Goal: Task Accomplishment & Management: Use online tool/utility

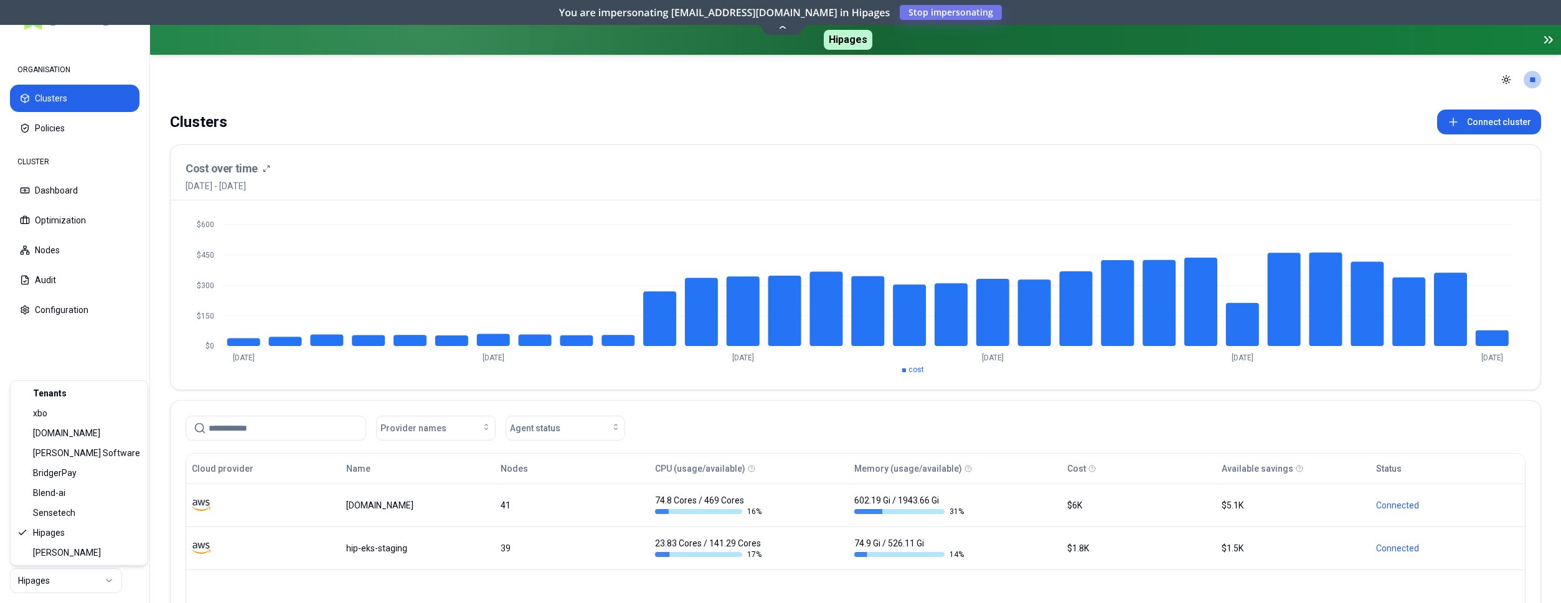
click at [101, 580] on html "ORGANISATION Clusters Policies CLUSTER Dashboard Optimization Nodes Audit Confi…" at bounding box center [780, 301] width 1561 height 603
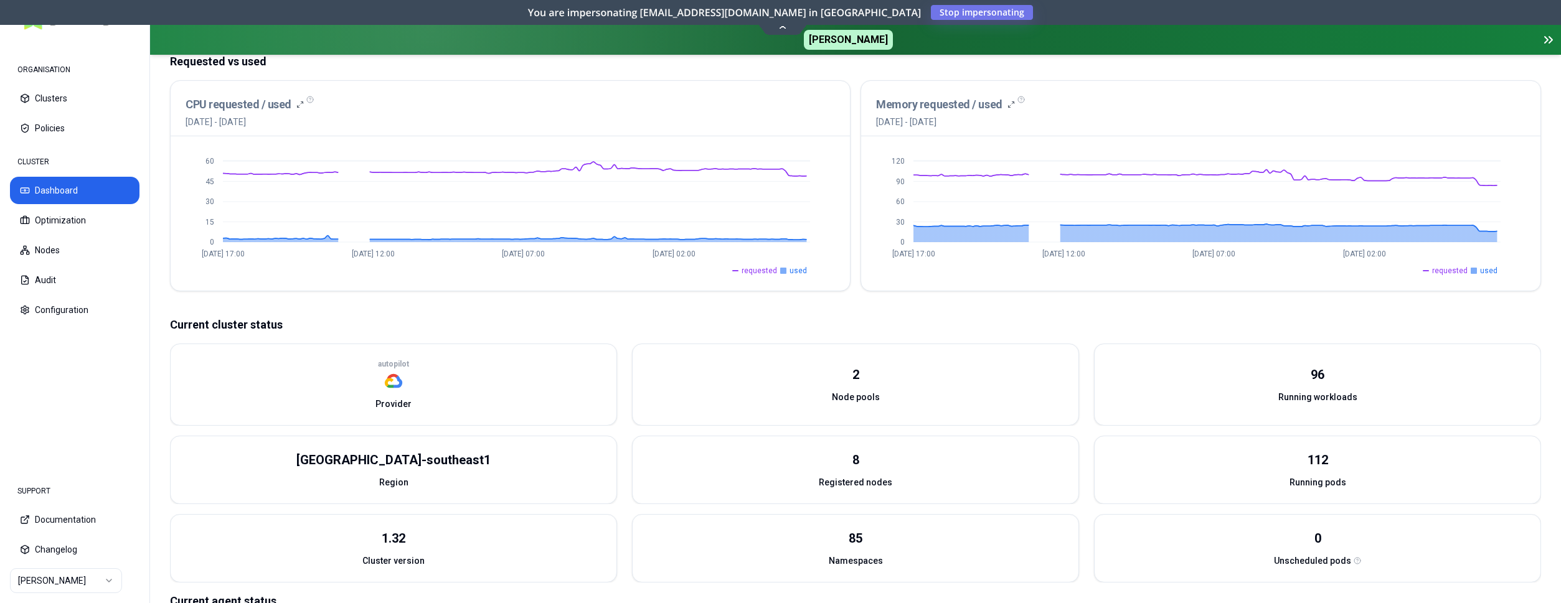
scroll to position [141, 0]
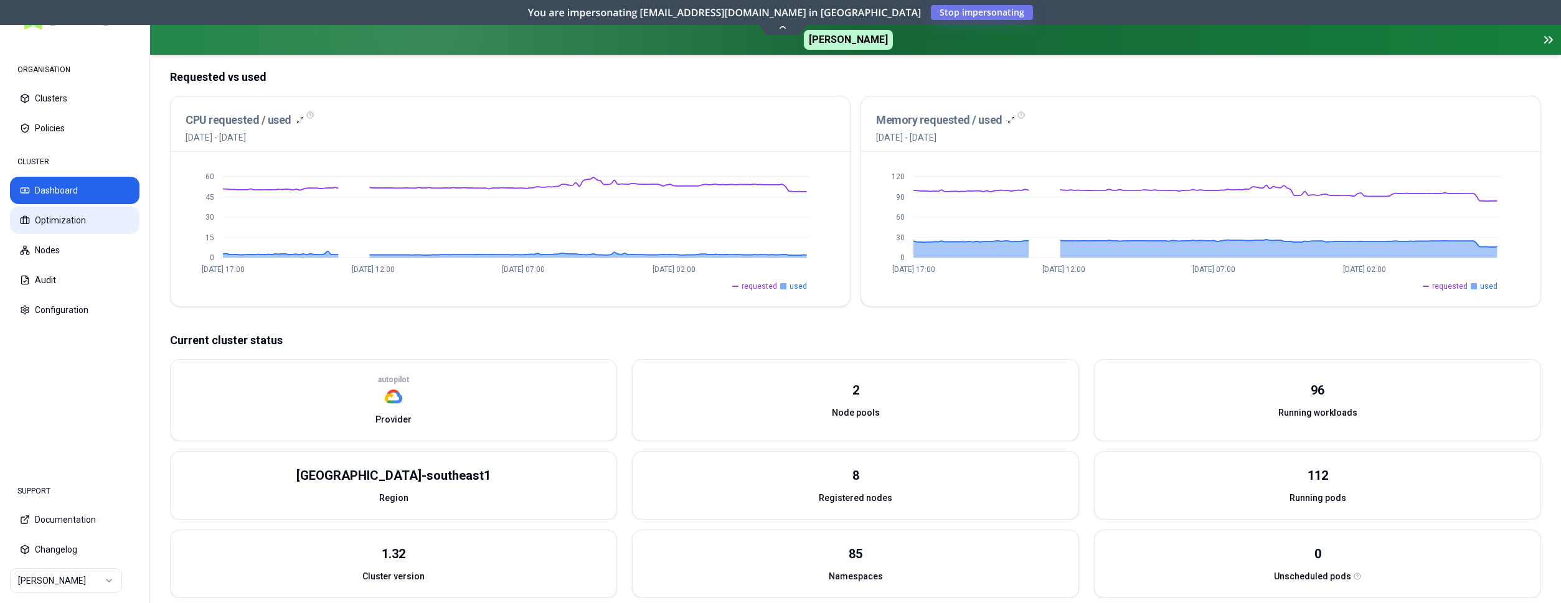
click at [73, 223] on button "Optimization" at bounding box center [75, 220] width 130 height 27
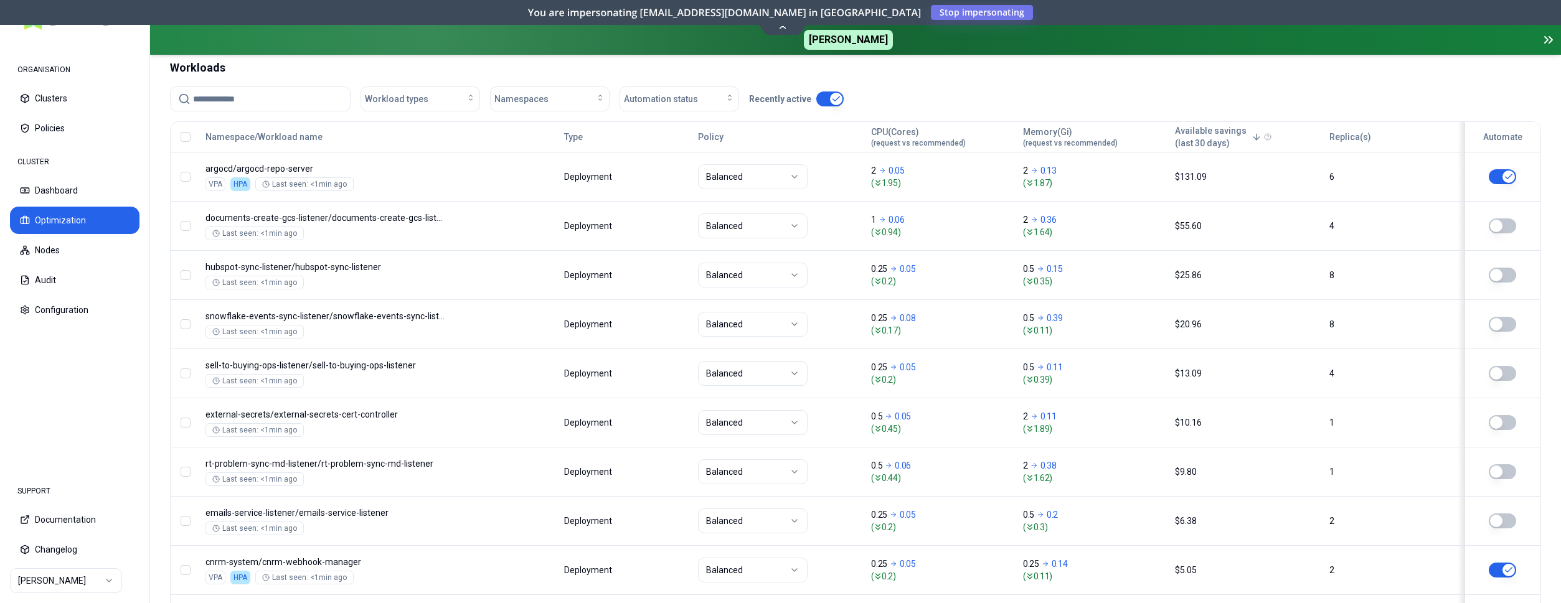
scroll to position [254, 0]
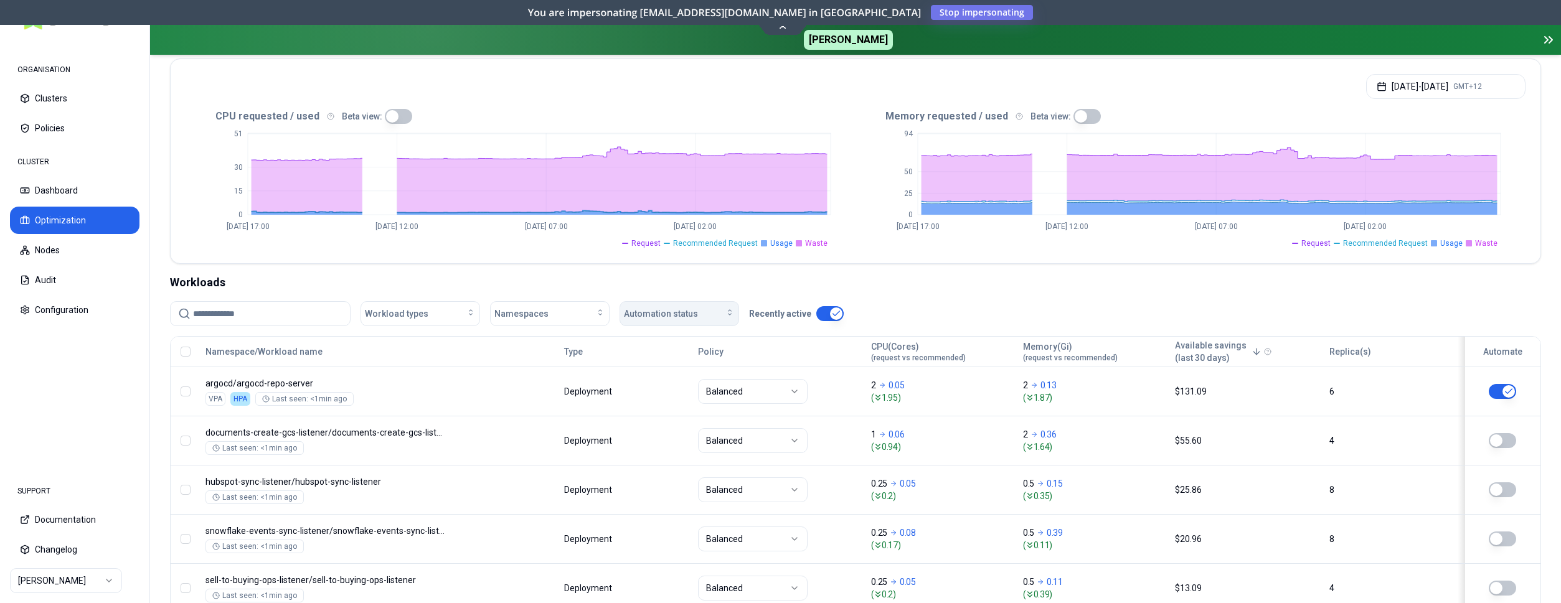
click at [680, 310] on span "Automation status" at bounding box center [661, 314] width 74 height 12
click at [664, 350] on div "on" at bounding box center [682, 342] width 118 height 20
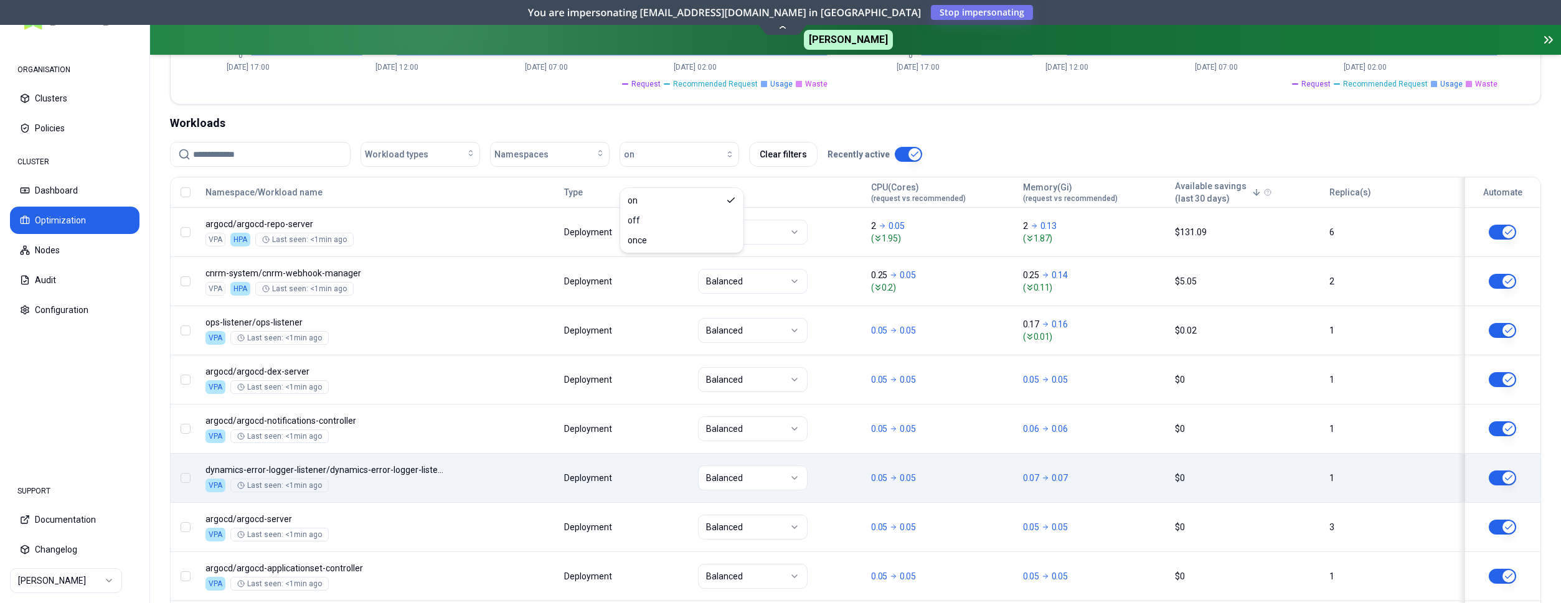
scroll to position [445, 0]
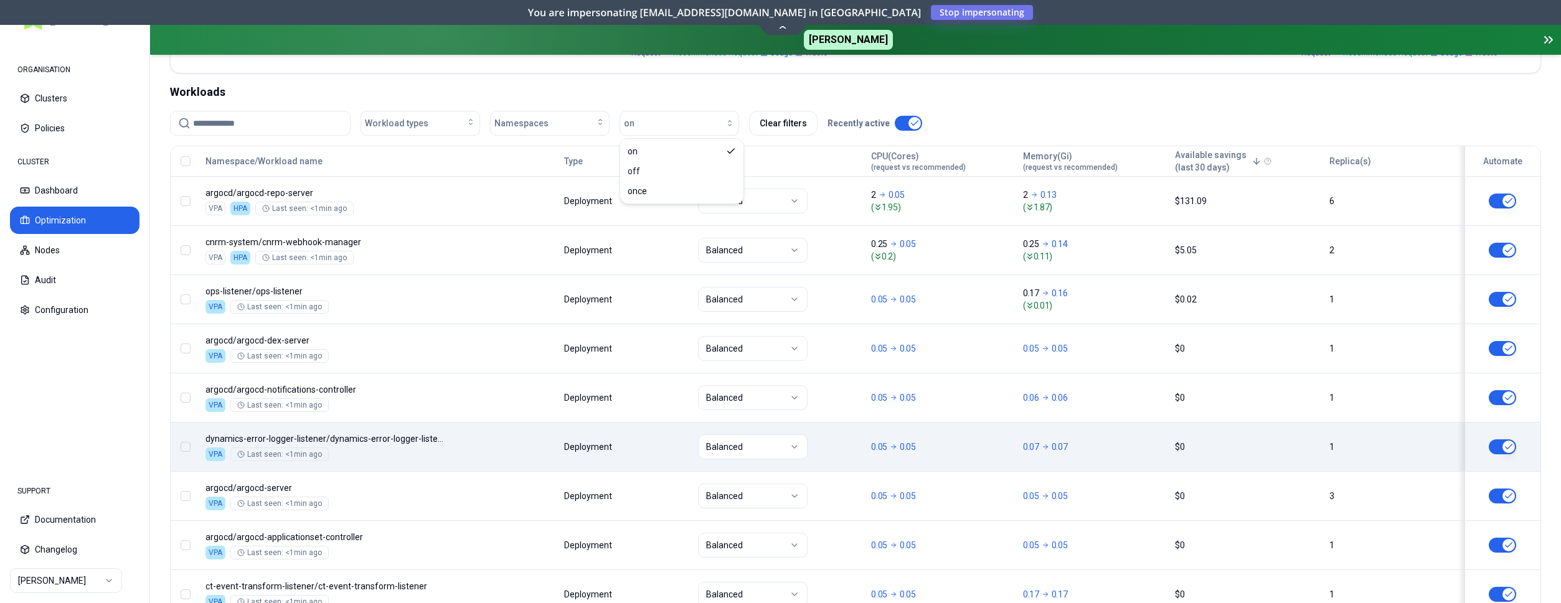
click at [1080, 438] on div "Namespace/Workload name Type Policy CPU(Cores) (request vs recommended) Memory(…" at bounding box center [856, 432] width 1370 height 572
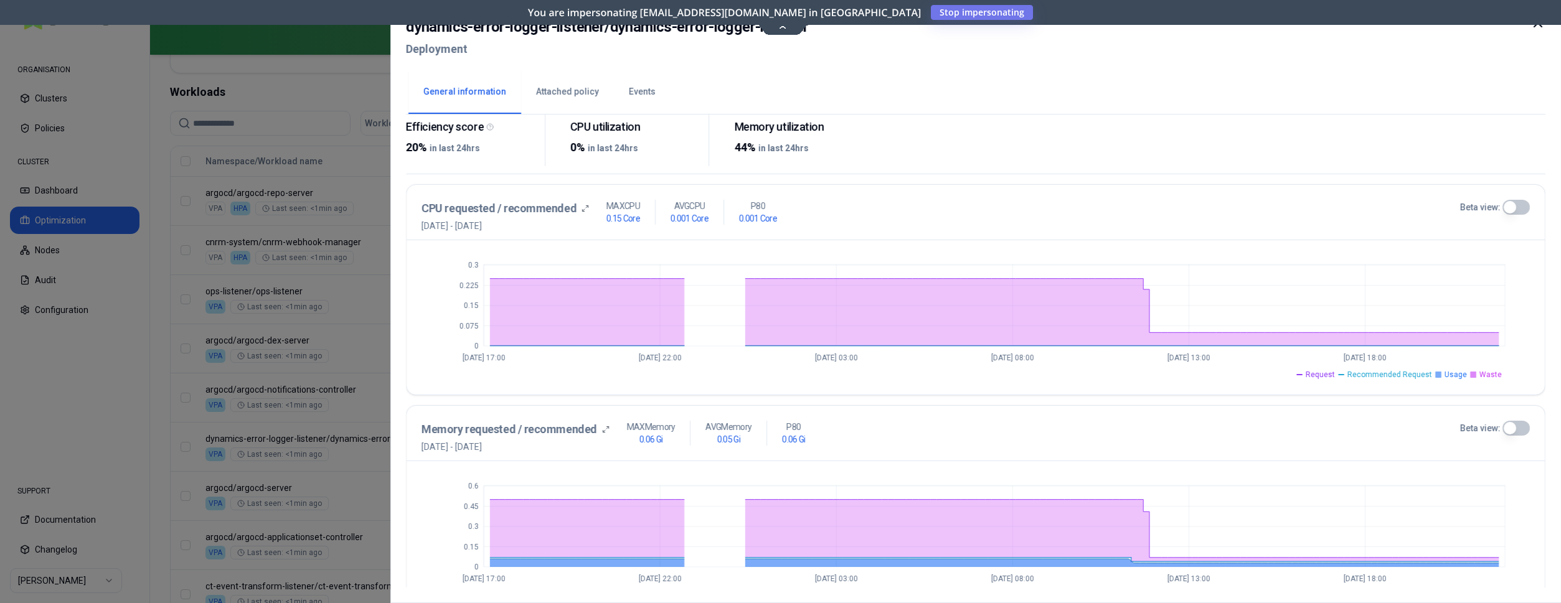
scroll to position [230, 0]
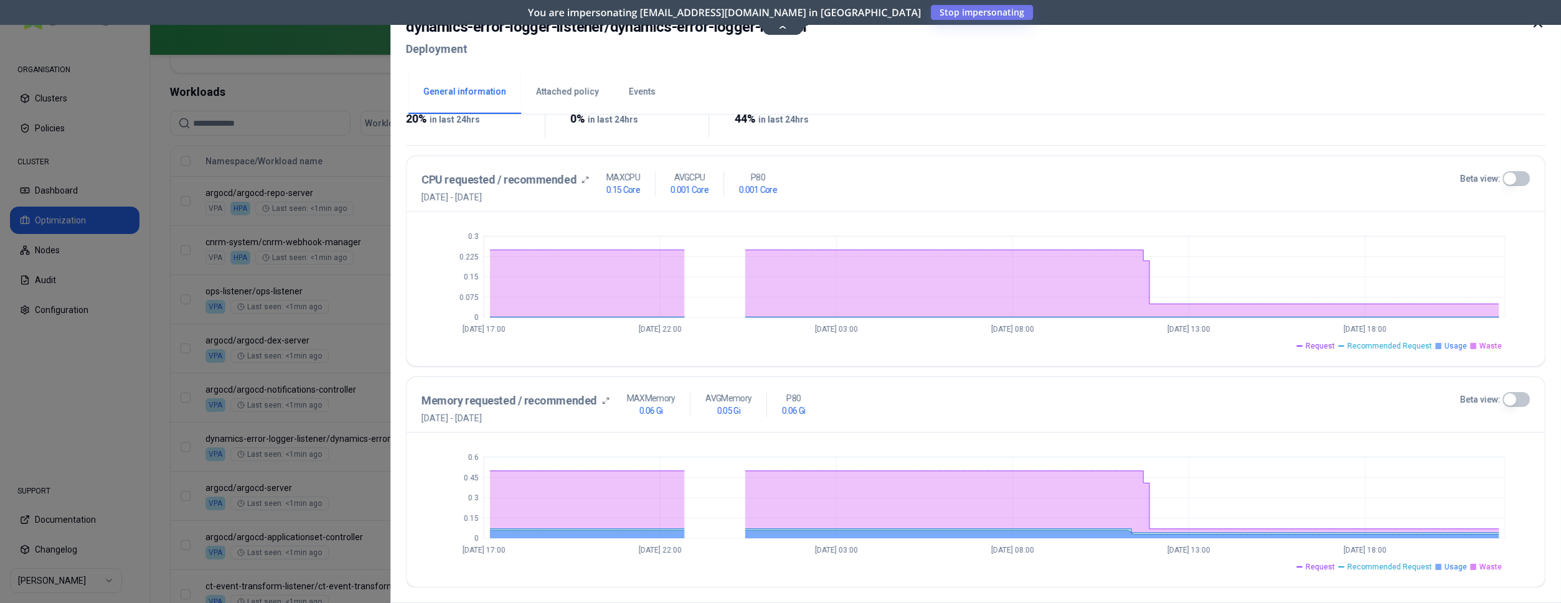
click at [329, 97] on div at bounding box center [780, 301] width 1561 height 603
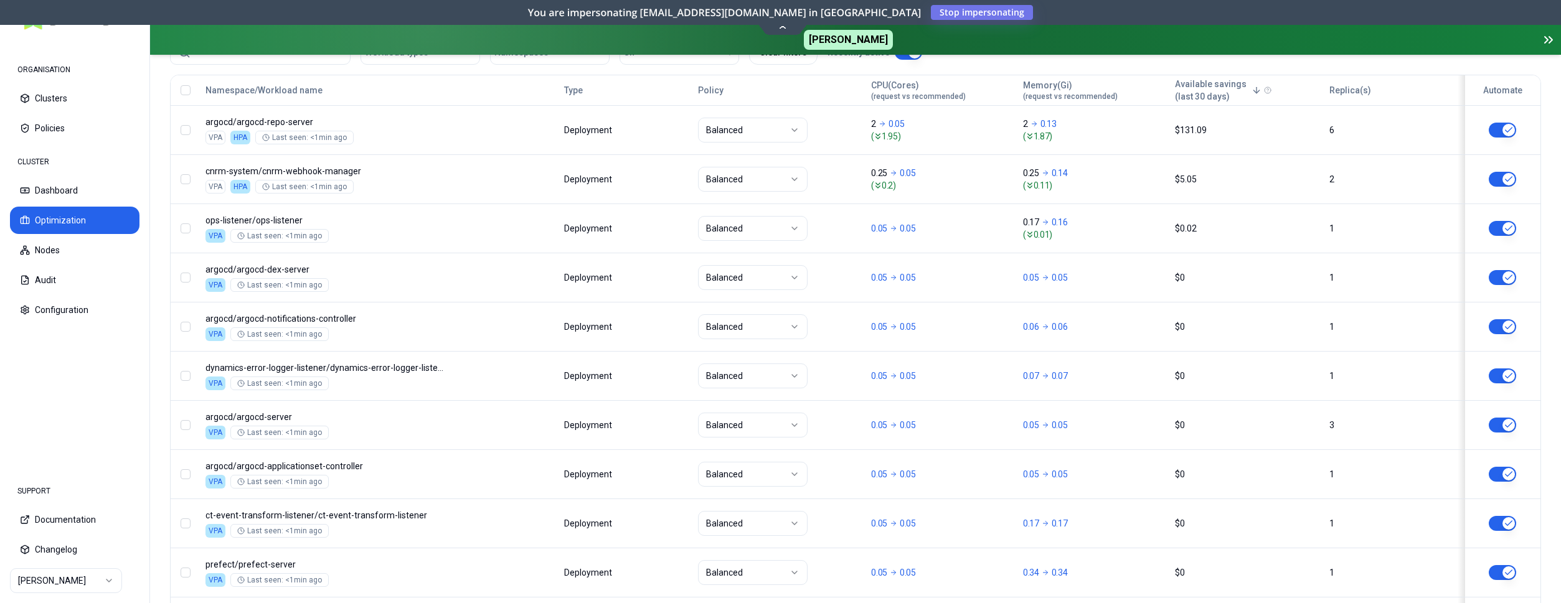
scroll to position [198, 0]
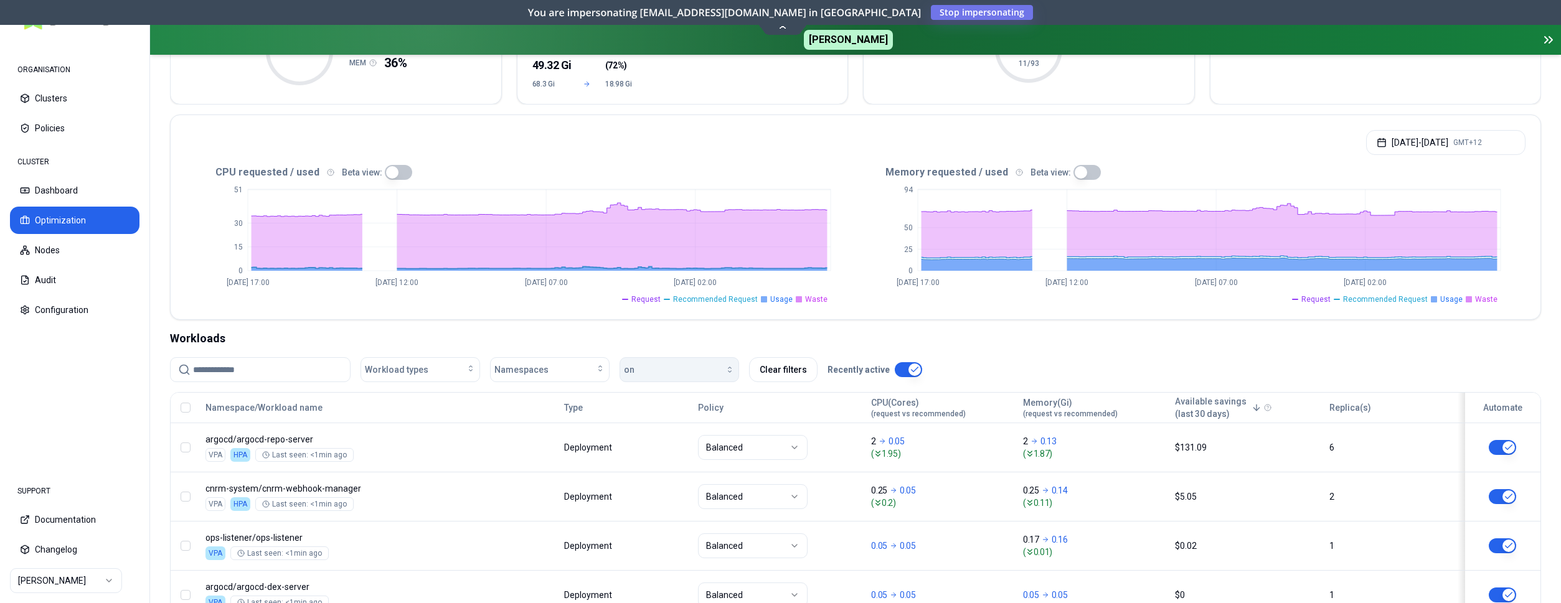
click at [727, 372] on icon "button" at bounding box center [730, 370] width 10 height 10
click at [664, 413] on div "off" at bounding box center [682, 418] width 118 height 20
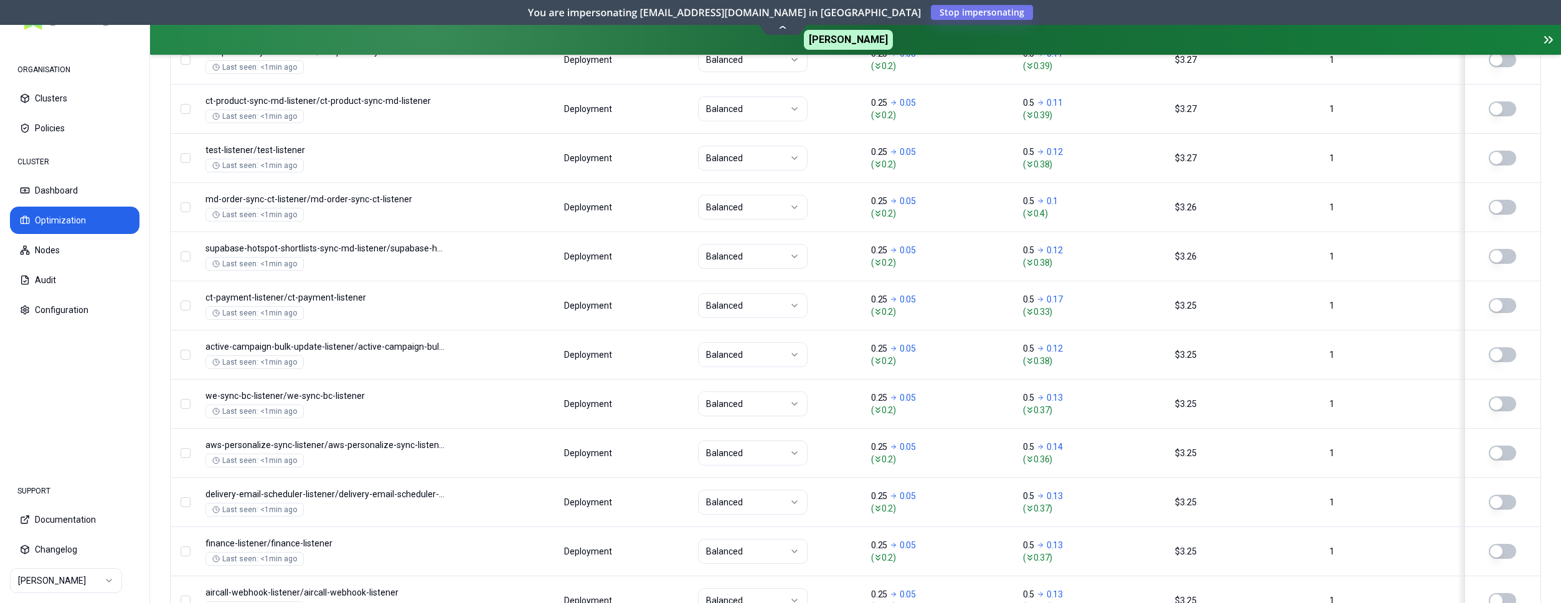
scroll to position [1559, 0]
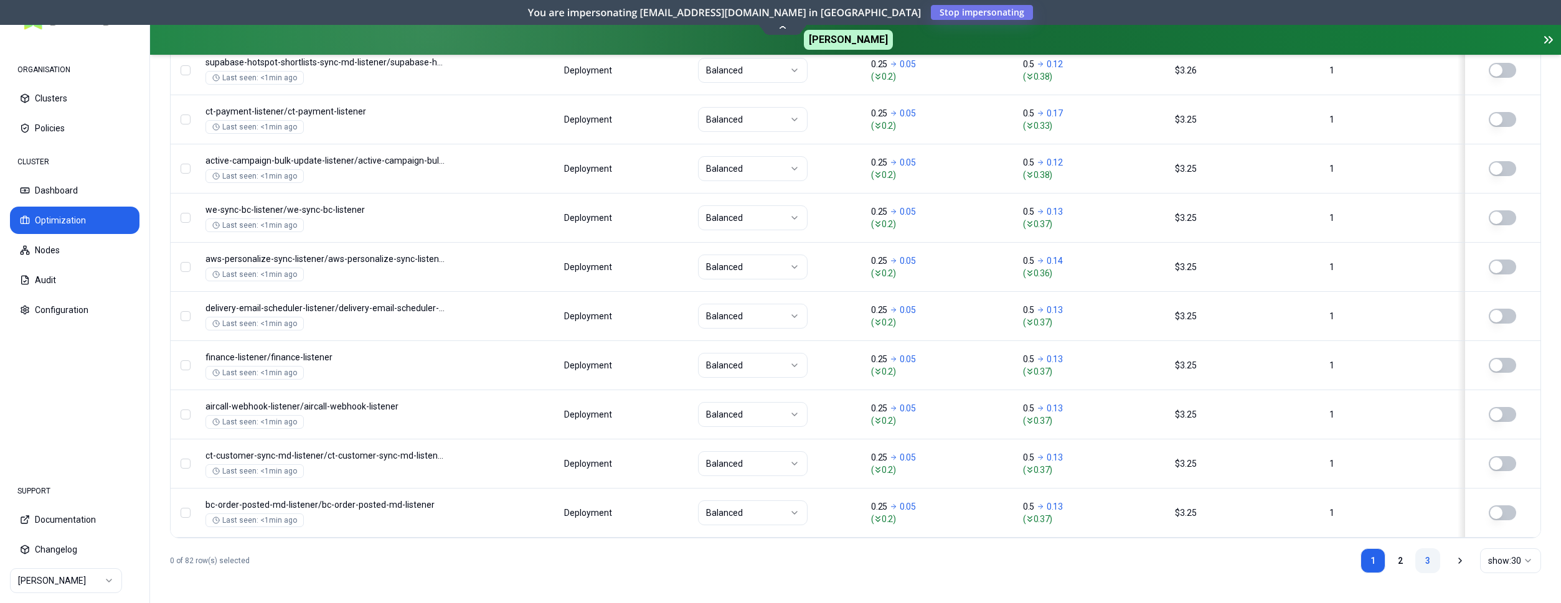
click at [1427, 557] on link "3" at bounding box center [1427, 561] width 25 height 25
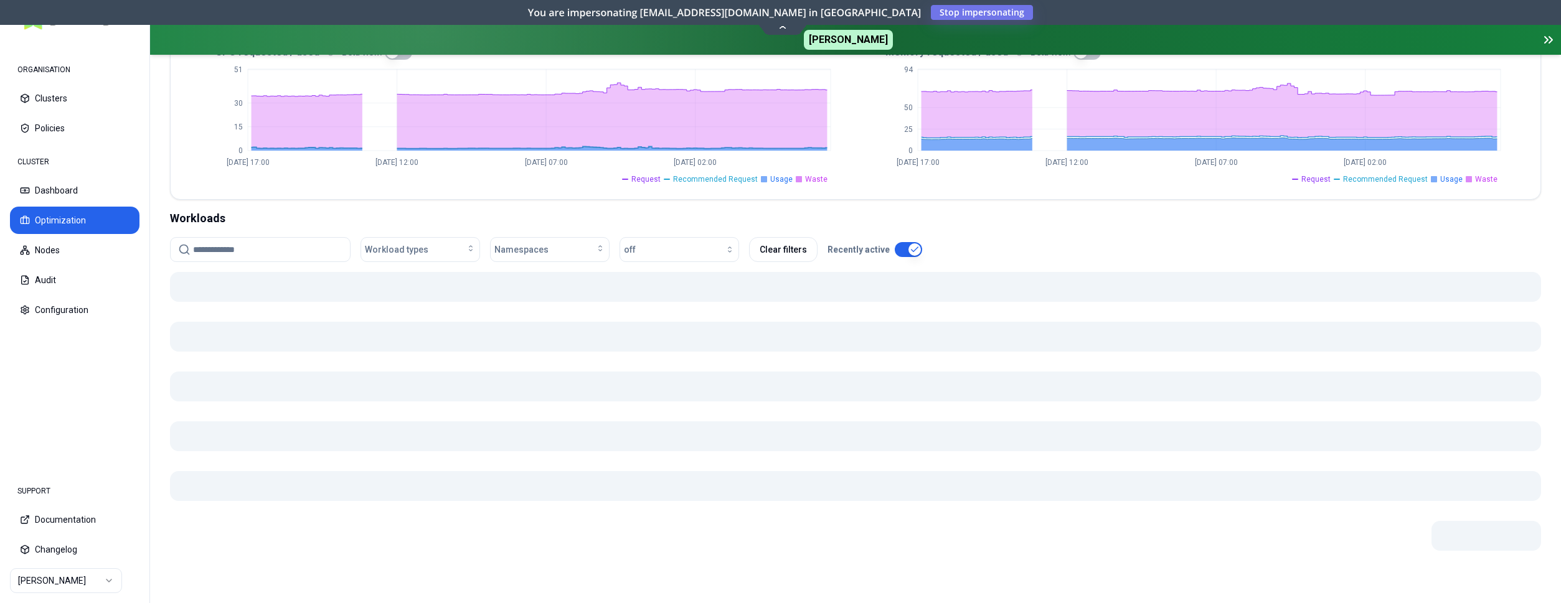
scroll to position [318, 0]
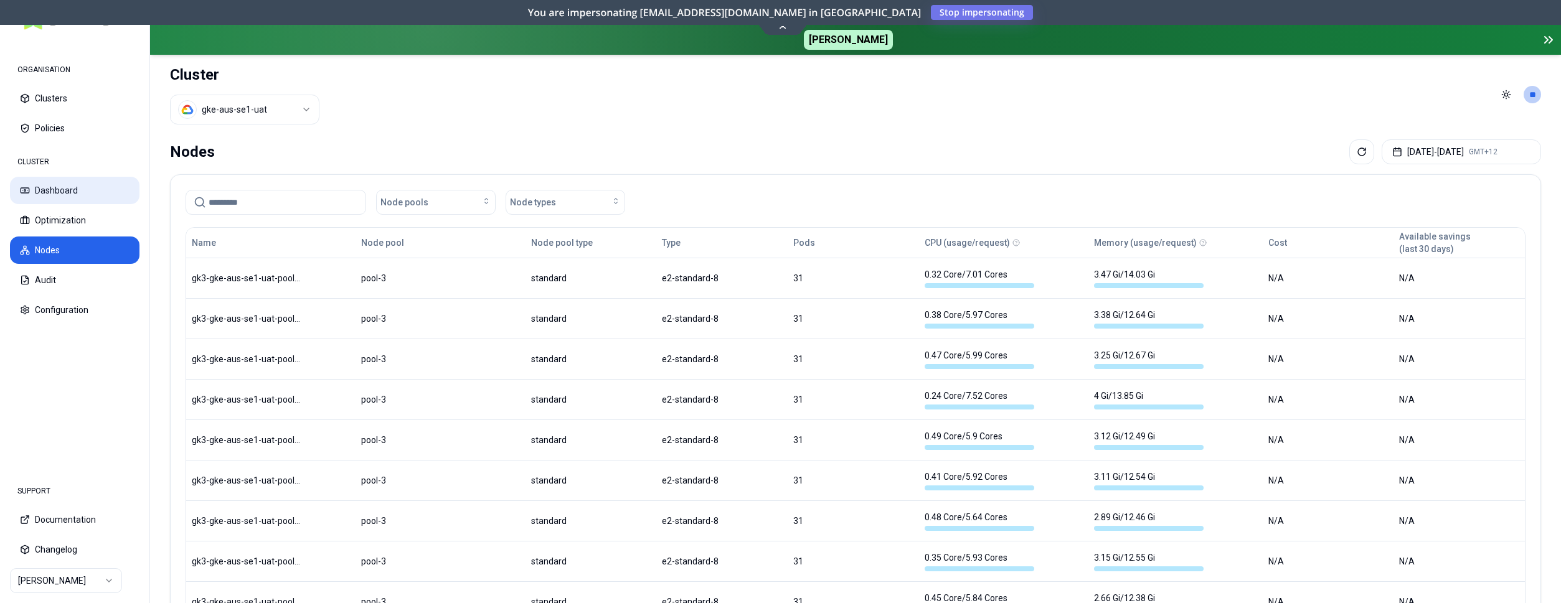
click at [75, 191] on button "Dashboard" at bounding box center [75, 190] width 130 height 27
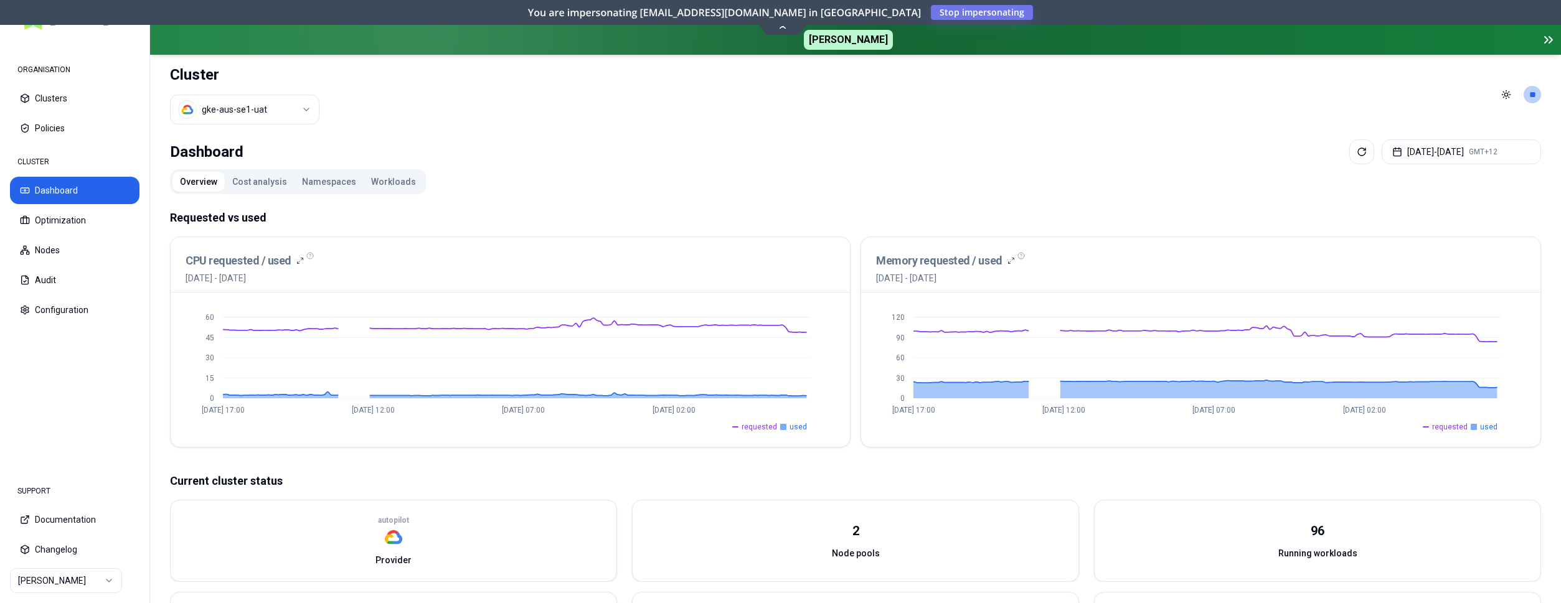
click at [263, 184] on button "Cost analysis" at bounding box center [260, 182] width 70 height 20
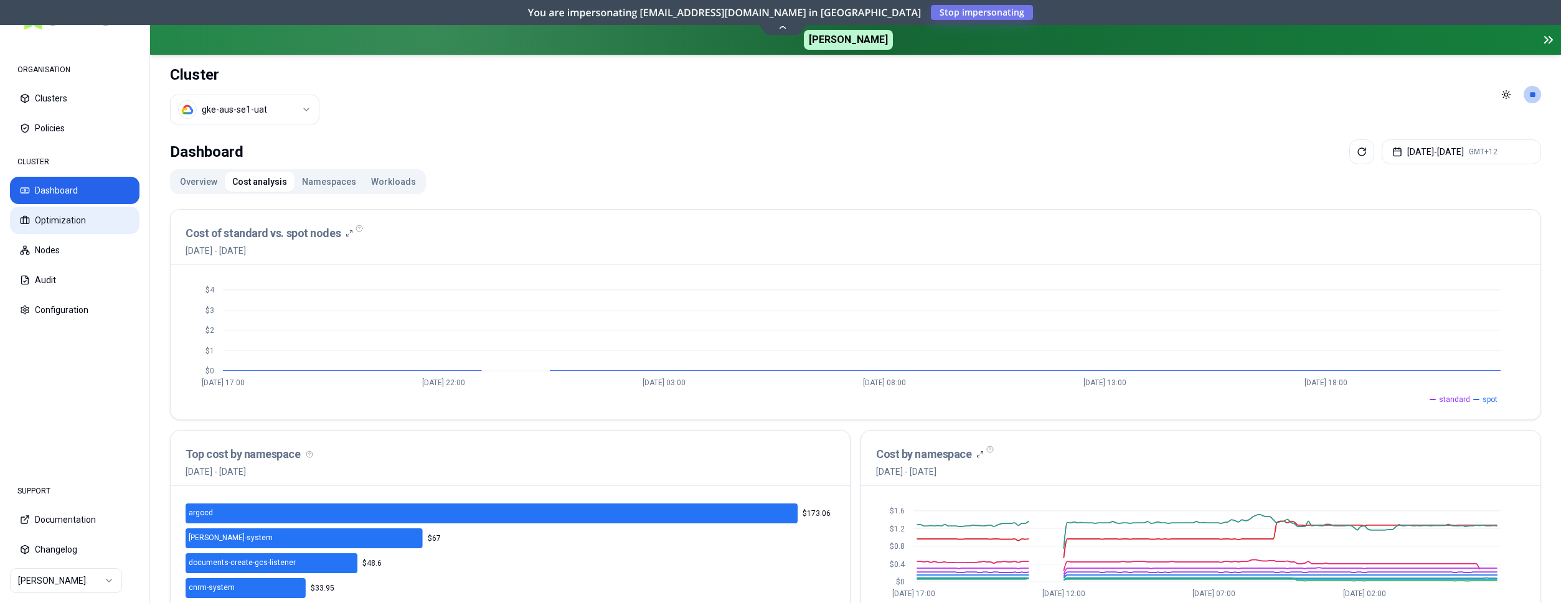
click at [55, 220] on button "Optimization" at bounding box center [75, 220] width 130 height 27
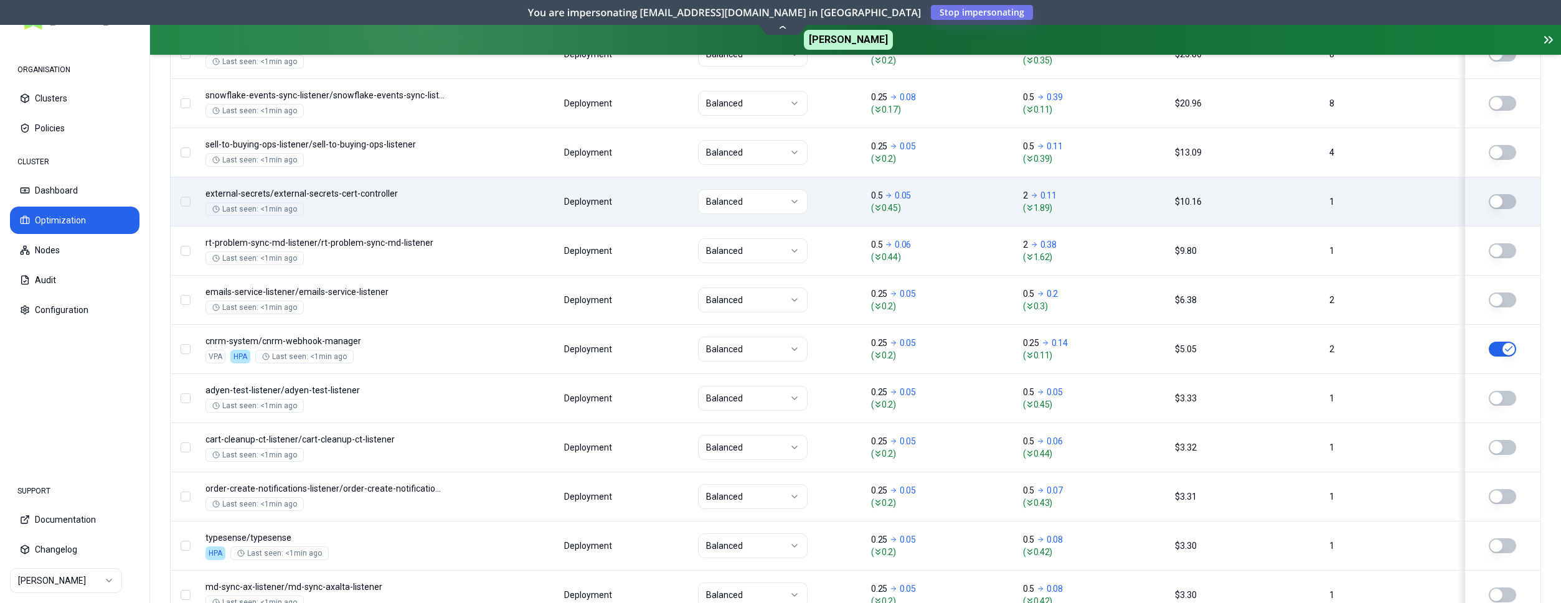
scroll to position [699, 0]
